Goal: Information Seeking & Learning: Find specific fact

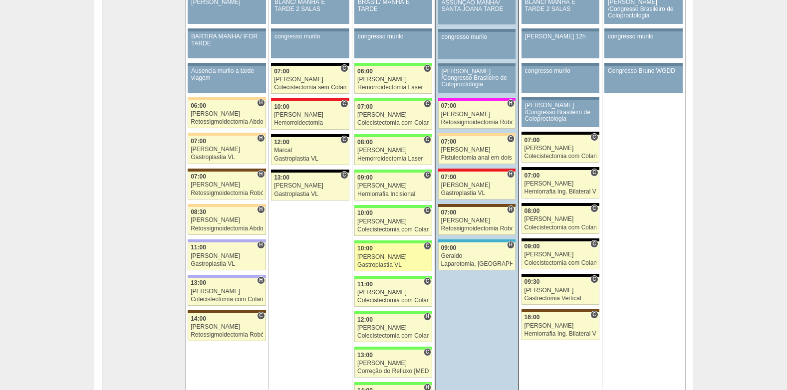
scroll to position [150, 0]
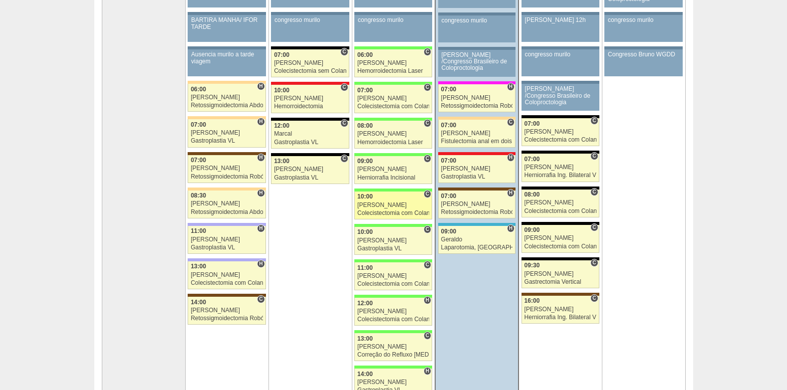
click at [368, 211] on div "Colecistectomia com Colangiografia VL" at bounding box center [393, 213] width 72 height 6
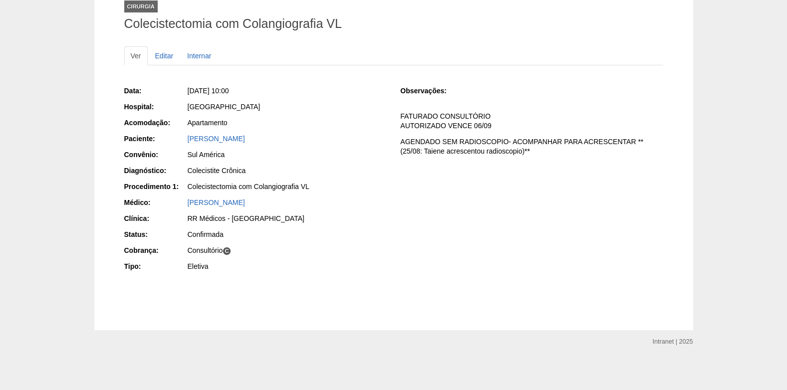
scroll to position [69, 0]
click at [230, 139] on link "[PERSON_NAME]" at bounding box center [216, 138] width 57 height 8
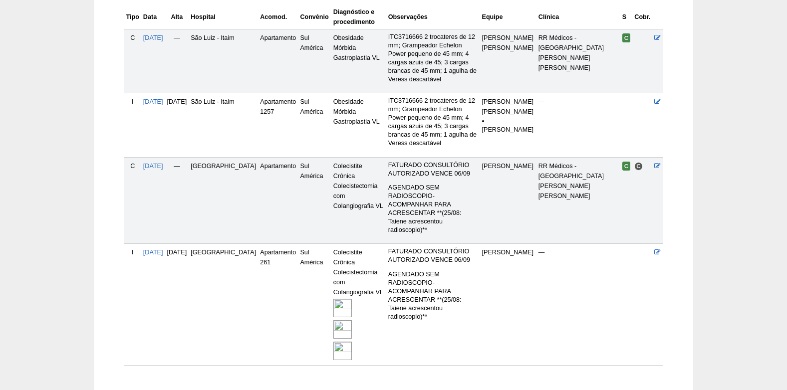
scroll to position [262, 0]
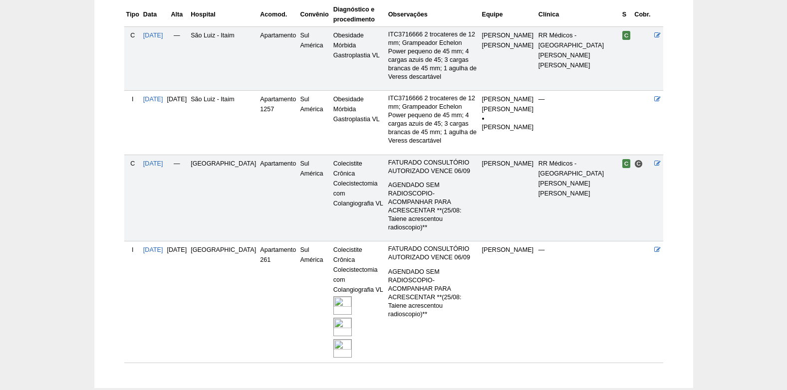
click at [334, 340] on img at bounding box center [343, 349] width 18 height 18
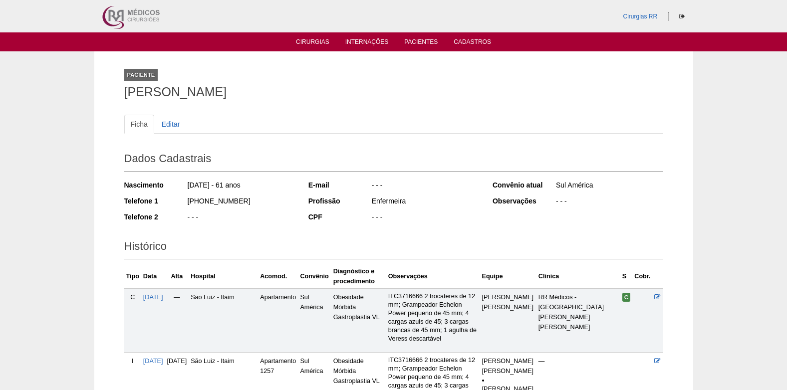
scroll to position [262, 0]
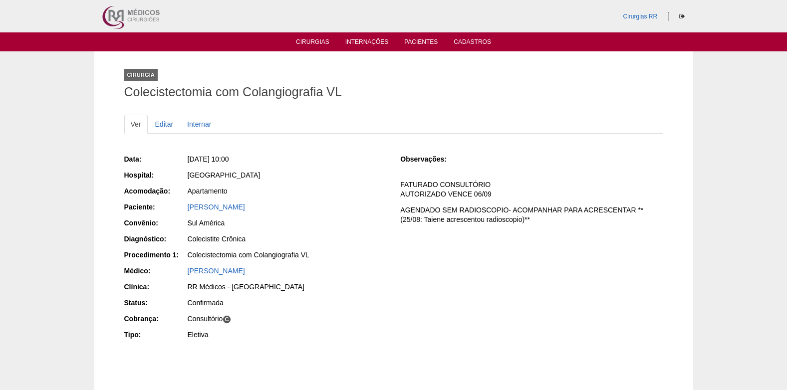
scroll to position [69, 0]
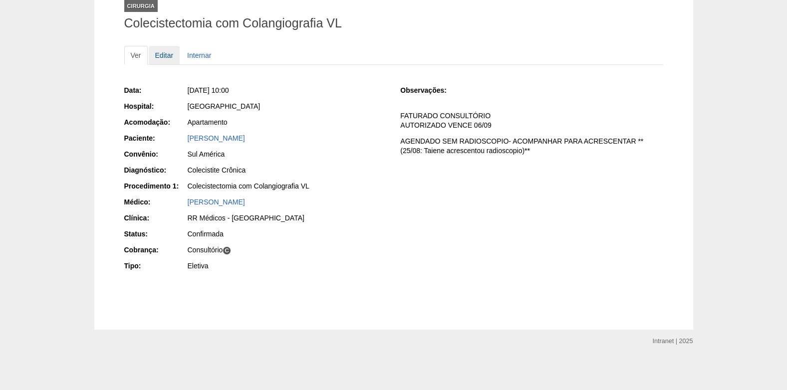
click at [164, 51] on link "Editar" at bounding box center [164, 55] width 31 height 19
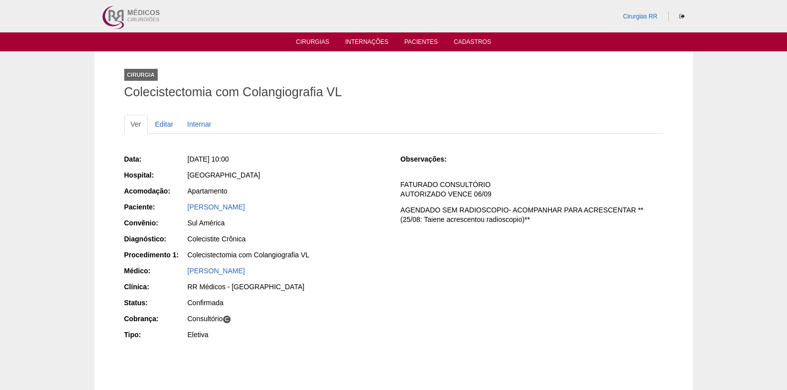
scroll to position [69, 0]
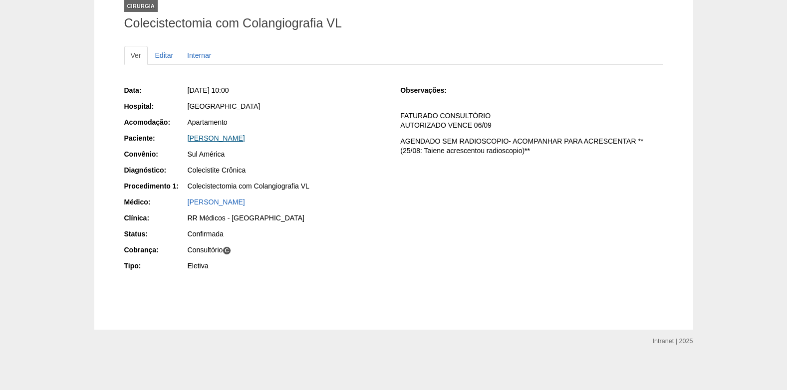
click at [212, 137] on link "[PERSON_NAME]" at bounding box center [216, 138] width 57 height 8
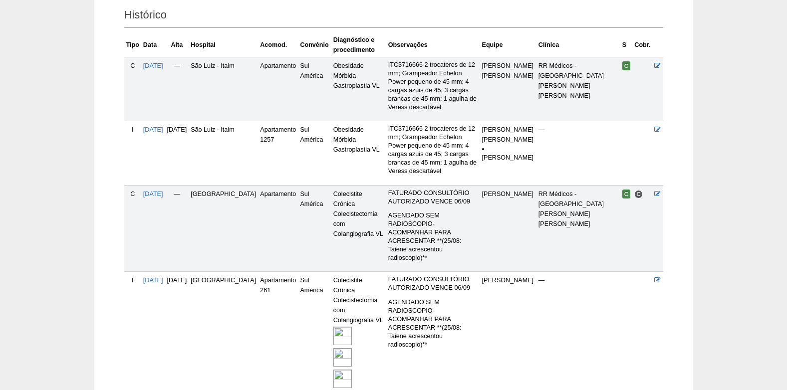
scroll to position [250, 0]
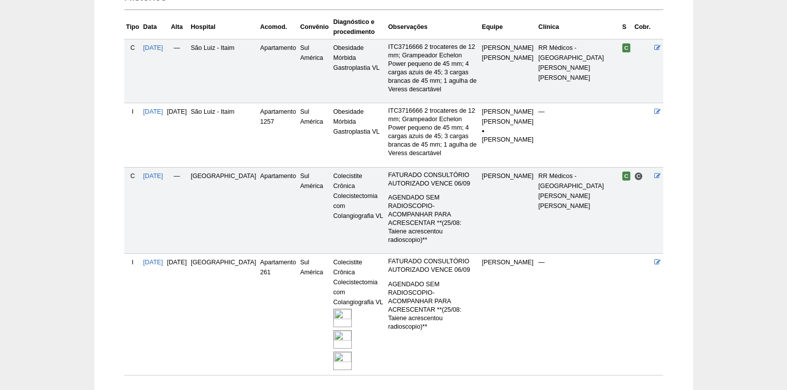
click at [334, 352] on img at bounding box center [343, 361] width 18 height 18
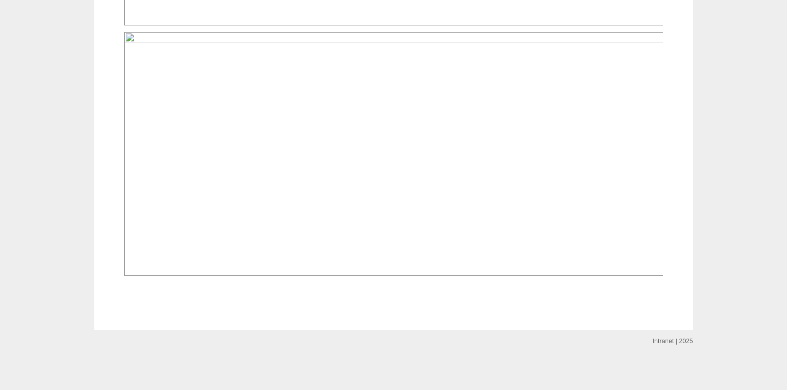
scroll to position [2247, 0]
click at [546, 249] on img at bounding box center [394, 154] width 540 height 244
